Goal: Task Accomplishment & Management: Use online tool/utility

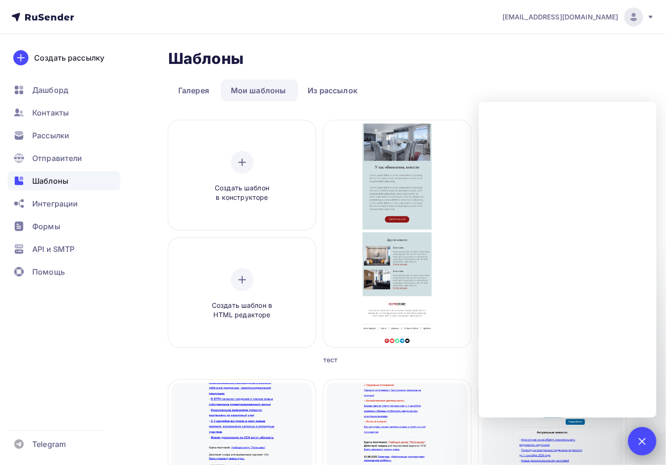
click at [648, 439] on div at bounding box center [642, 441] width 28 height 28
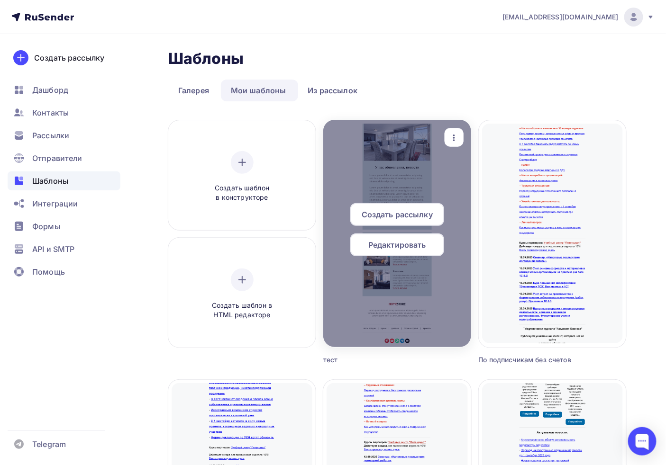
click at [455, 143] on icon "button" at bounding box center [453, 137] width 11 height 11
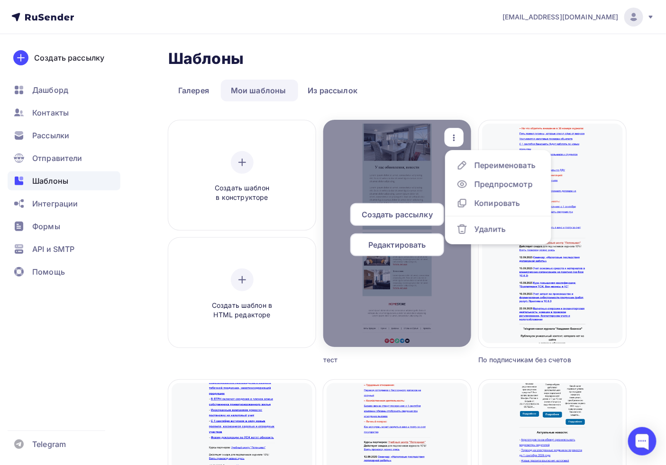
click at [455, 143] on icon "button" at bounding box center [453, 137] width 11 height 11
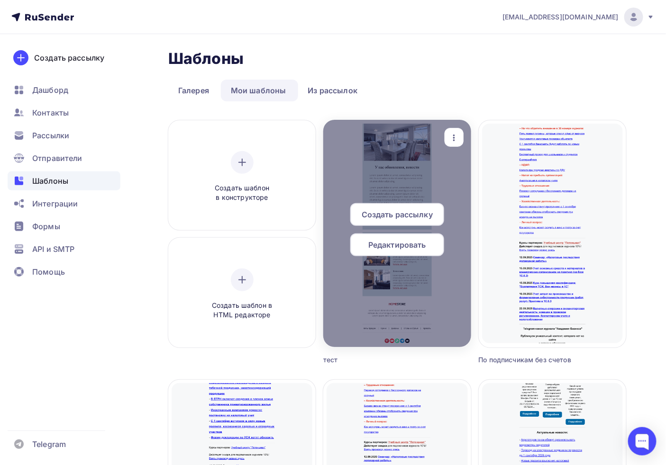
click at [449, 135] on icon "button" at bounding box center [453, 137] width 11 height 11
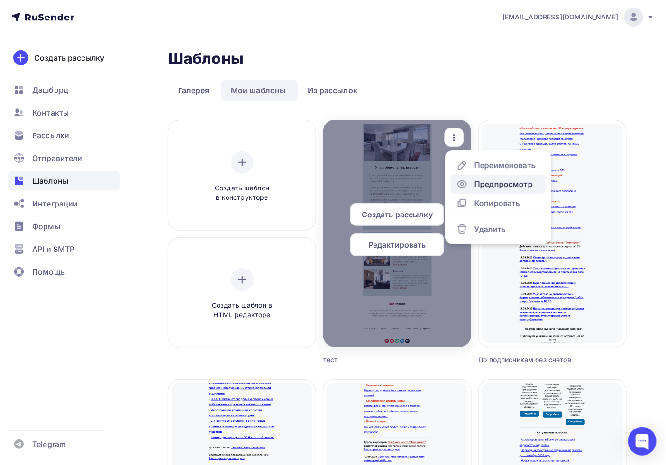
click at [505, 181] on div "Предпросмотр" at bounding box center [503, 184] width 58 height 11
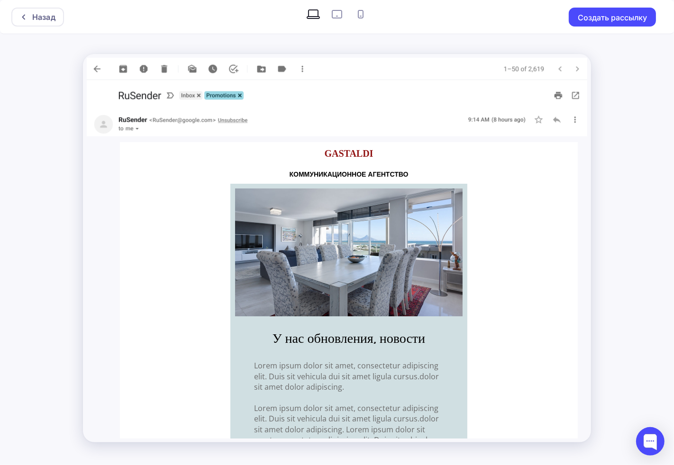
click at [358, 16] on icon at bounding box center [360, 14] width 15 height 15
radio input "true"
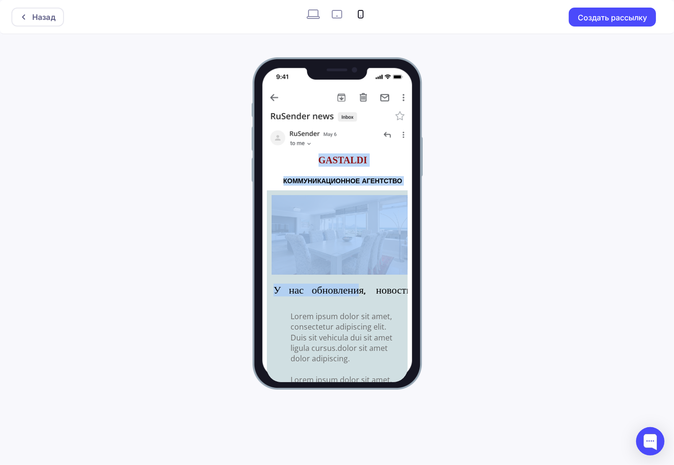
drag, startPoint x: 354, startPoint y: 296, endPoint x: 26, endPoint y: 310, distance: 329.0
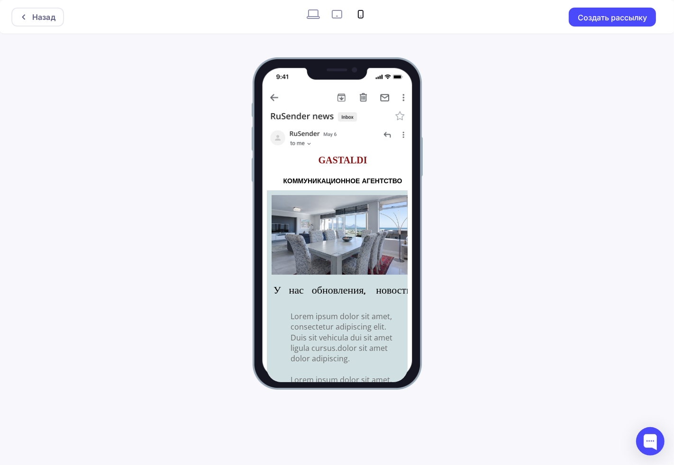
click at [314, 328] on span "Lorem ipsum dolor sit amet, consectetur adipiscing elit. Duis sit vehicula dui …" at bounding box center [341, 337] width 102 height 53
click at [336, 19] on icon at bounding box center [336, 14] width 15 height 15
radio input "true"
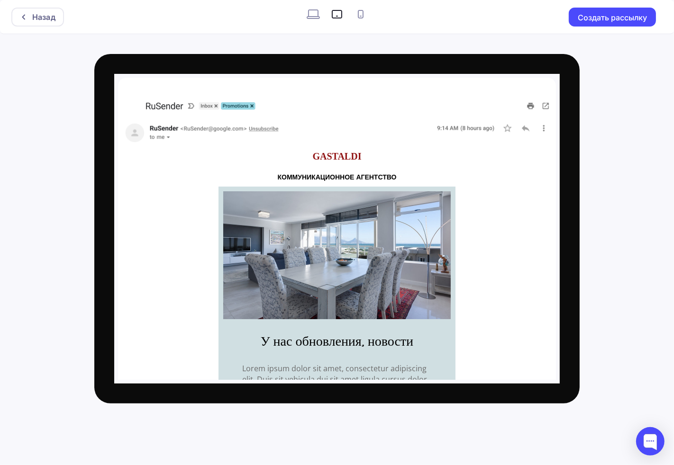
click at [363, 22] on label at bounding box center [361, 14] width 24 height 19
radio input "true"
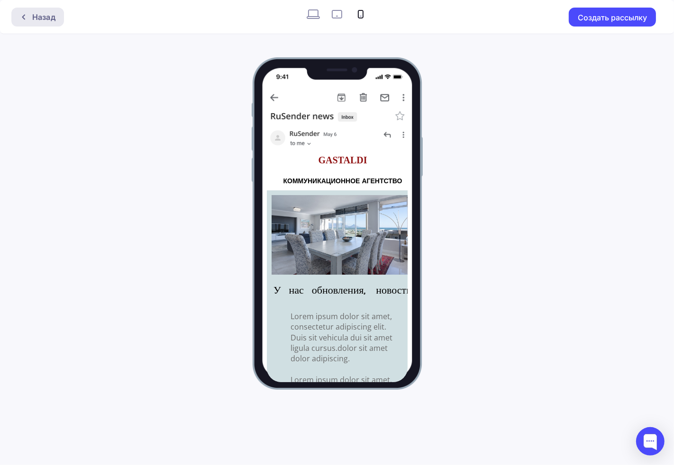
click at [34, 14] on div "Назад" at bounding box center [43, 16] width 23 height 11
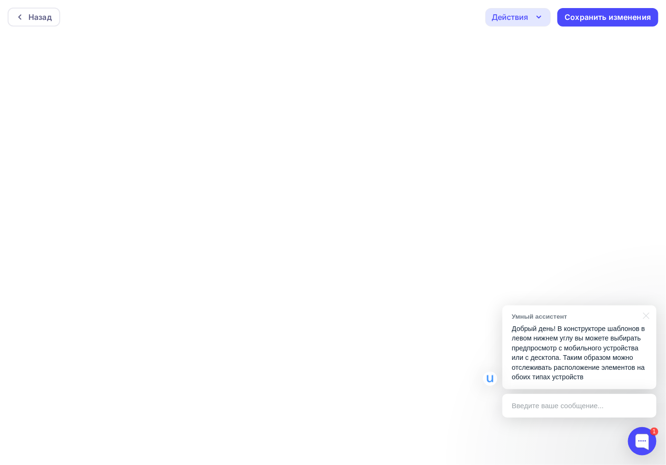
click at [569, 414] on div "Введите ваше сообщение..." at bounding box center [579, 406] width 154 height 24
